Goal: Information Seeking & Learning: Learn about a topic

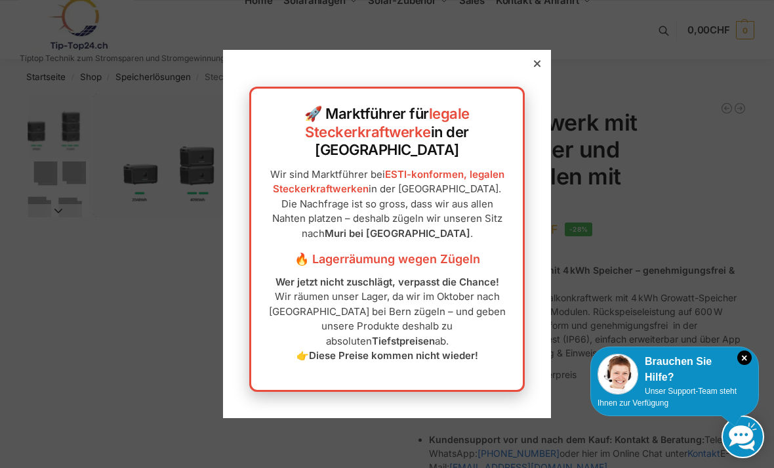
click at [539, 67] on icon at bounding box center [537, 63] width 7 height 7
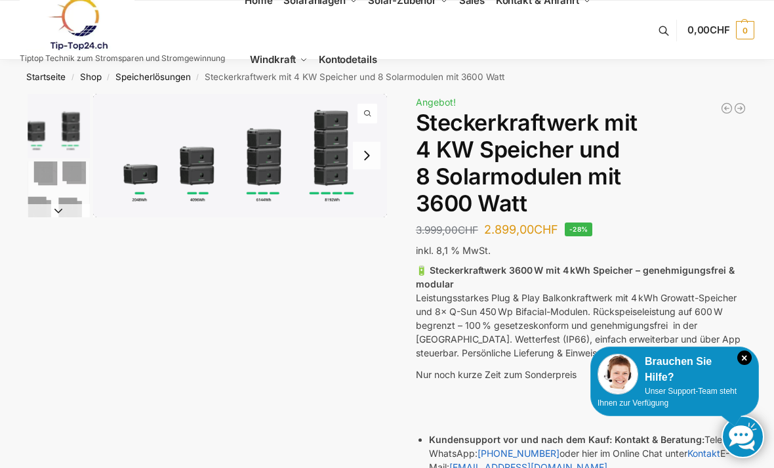
click at [204, 171] on img "1 / 9" at bounding box center [240, 155] width 294 height 123
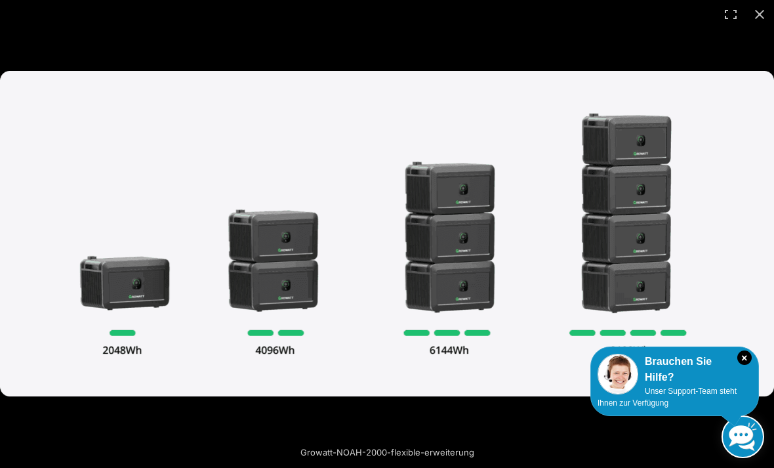
click at [461, 262] on img at bounding box center [387, 233] width 774 height 325
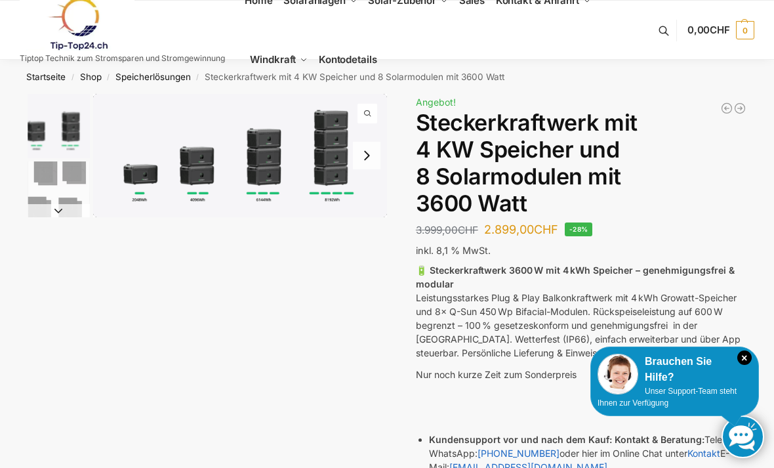
click at [39, 128] on img "1 / 9" at bounding box center [59, 126] width 62 height 64
click at [89, 118] on img "1 / 9" at bounding box center [59, 126] width 62 height 64
click at [66, 125] on img "1 / 9" at bounding box center [59, 126] width 62 height 64
click at [25, 137] on li "1 / 9" at bounding box center [57, 127] width 66 height 66
